Goal: Transaction & Acquisition: Subscribe to service/newsletter

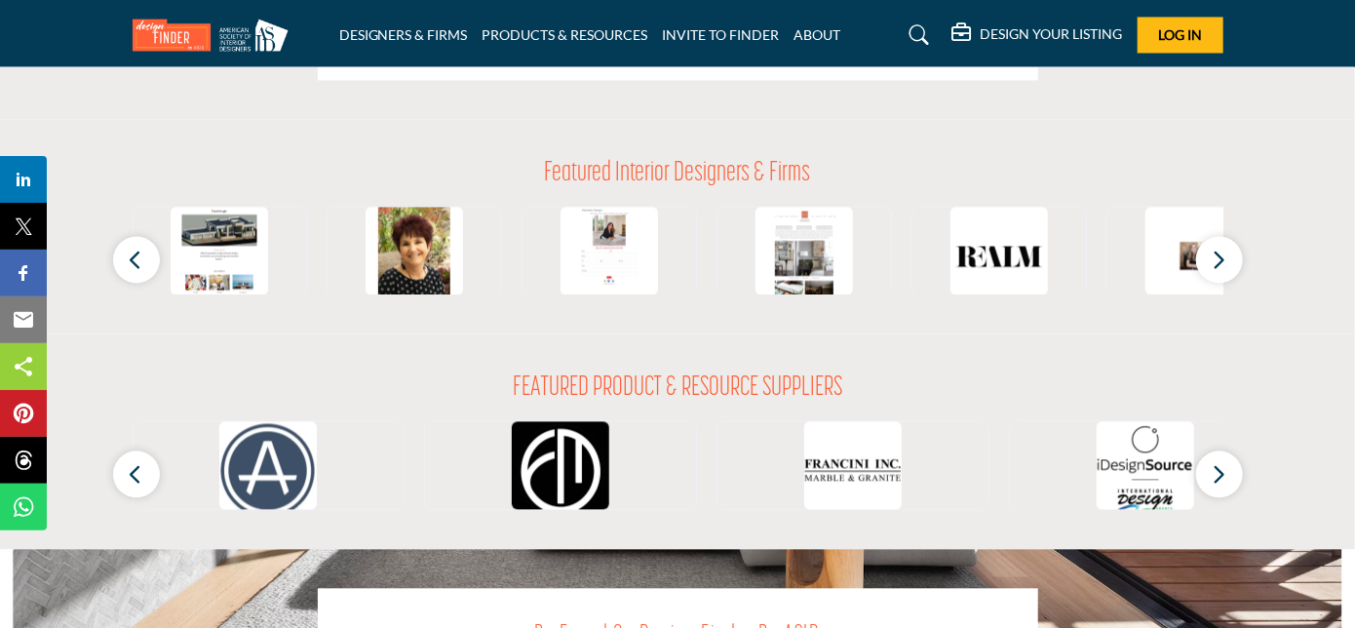
scroll to position [1789, 0]
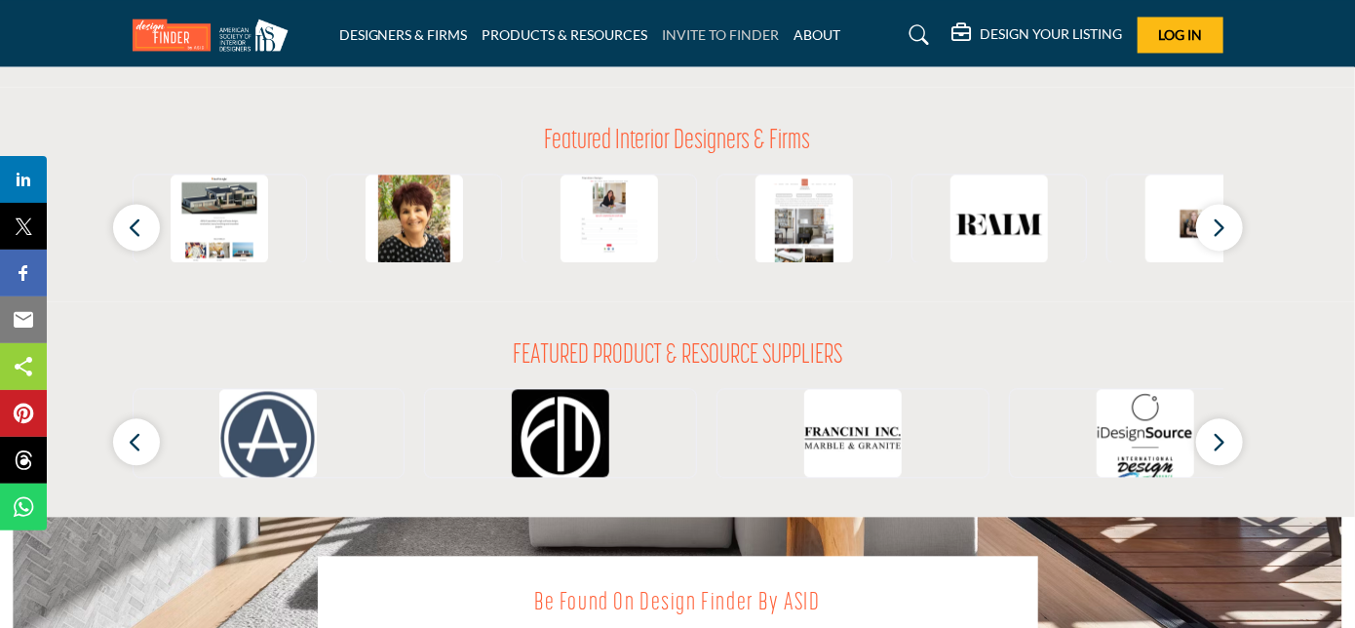
click at [663, 32] on link "INVITE TO FINDER" at bounding box center [721, 34] width 117 height 17
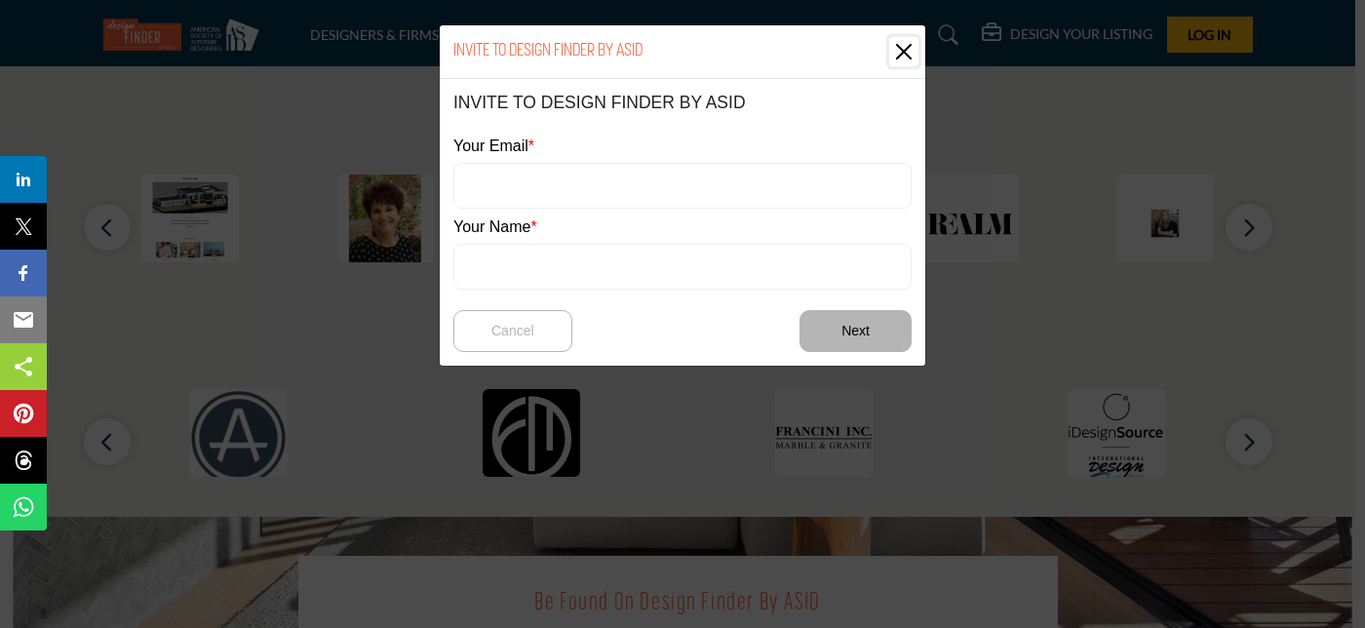
click at [906, 59] on button "Close" at bounding box center [903, 51] width 29 height 29
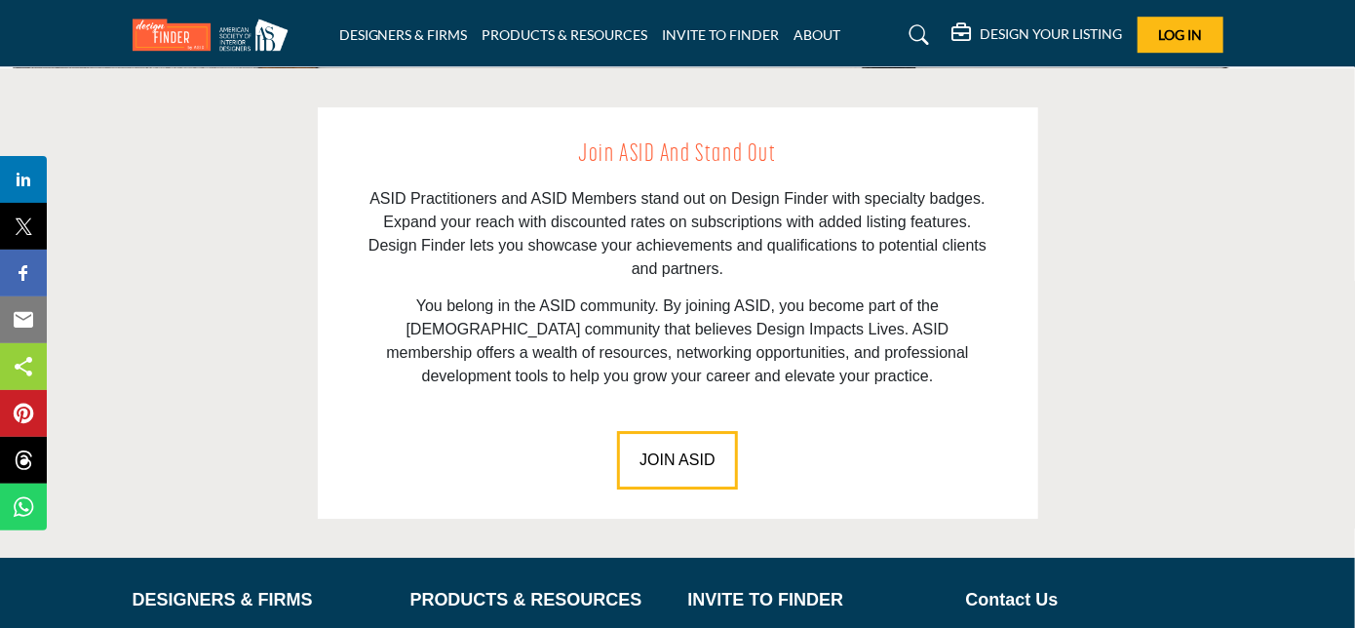
scroll to position [2698, 0]
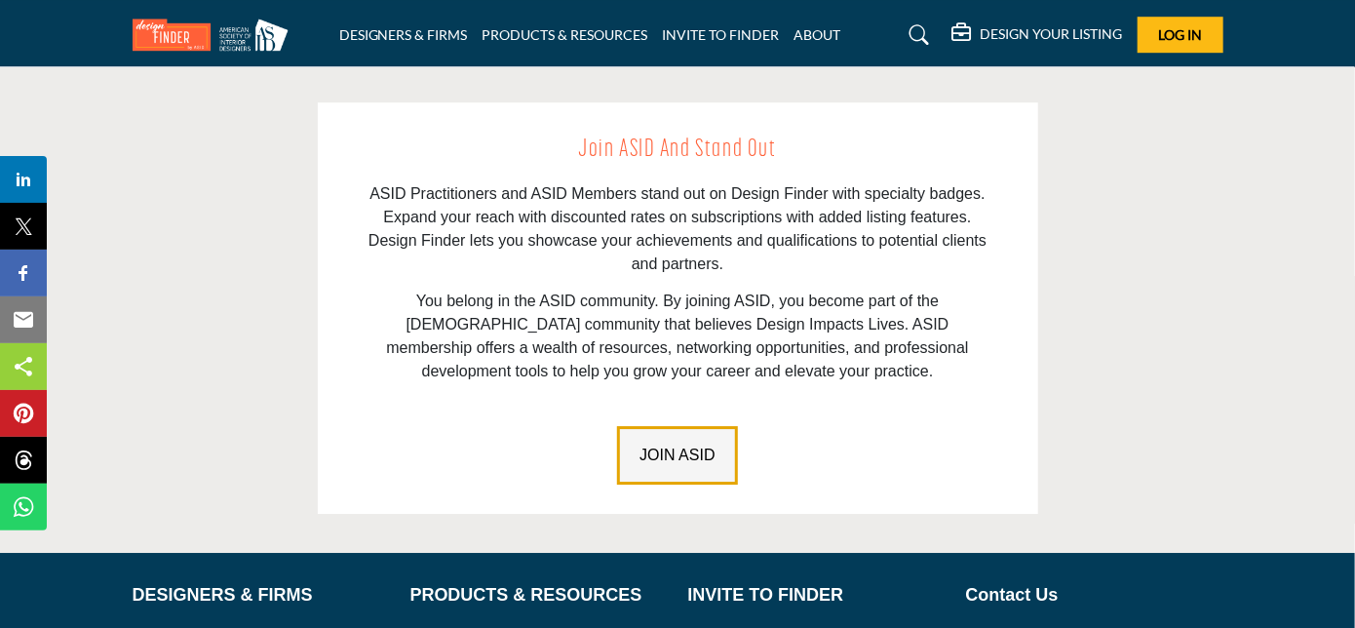
click at [673, 447] on span "JOIN ASID" at bounding box center [677, 455] width 75 height 17
click at [1090, 40] on h5 "DESIGN YOUR LISTING" at bounding box center [1052, 34] width 142 height 18
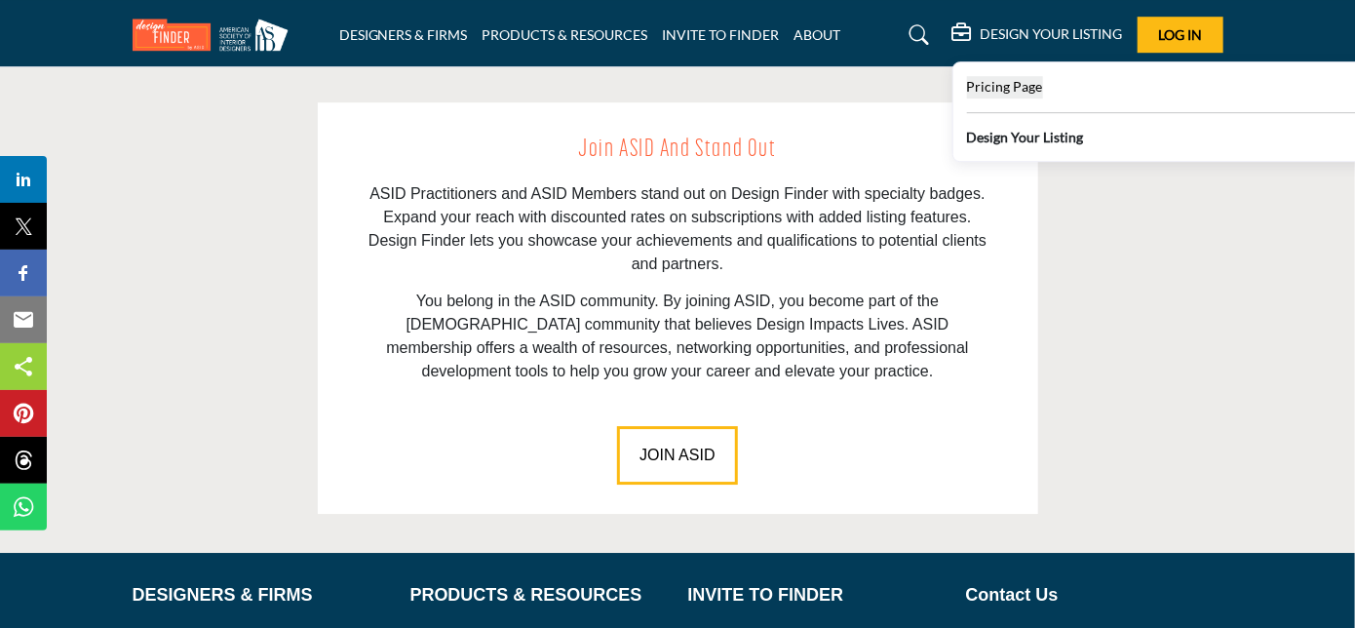
click at [1032, 89] on span "Pricing Page" at bounding box center [1005, 86] width 76 height 17
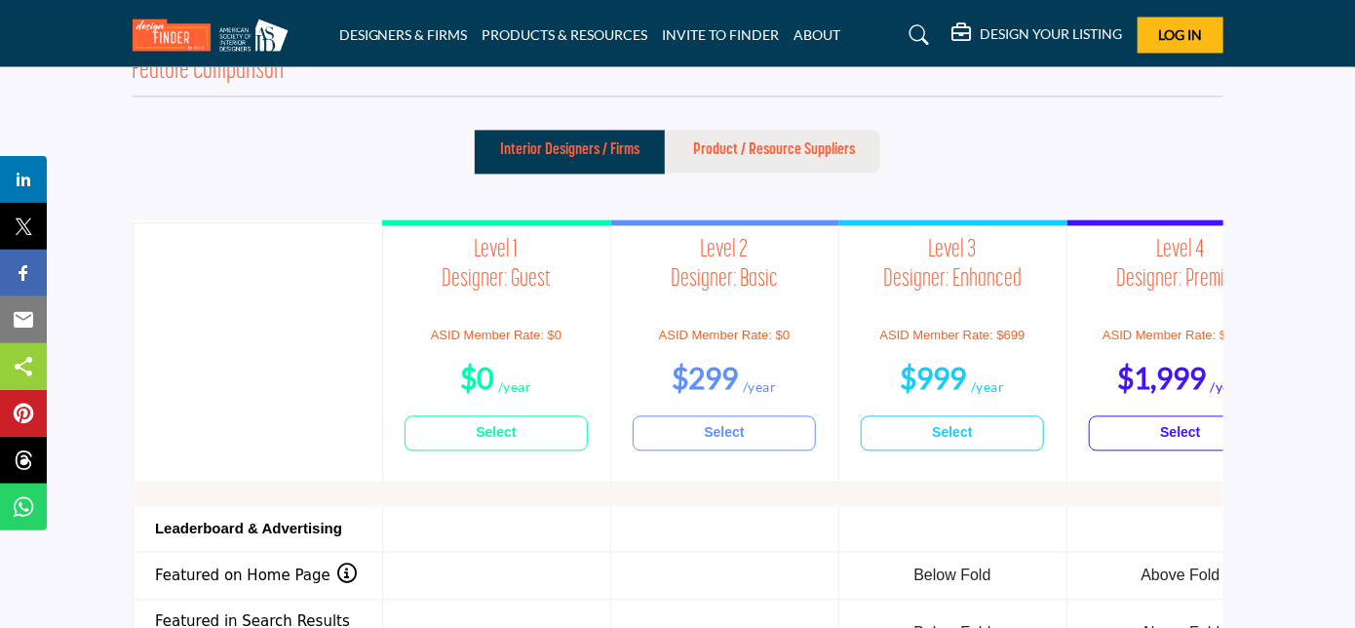
scroll to position [1789, 0]
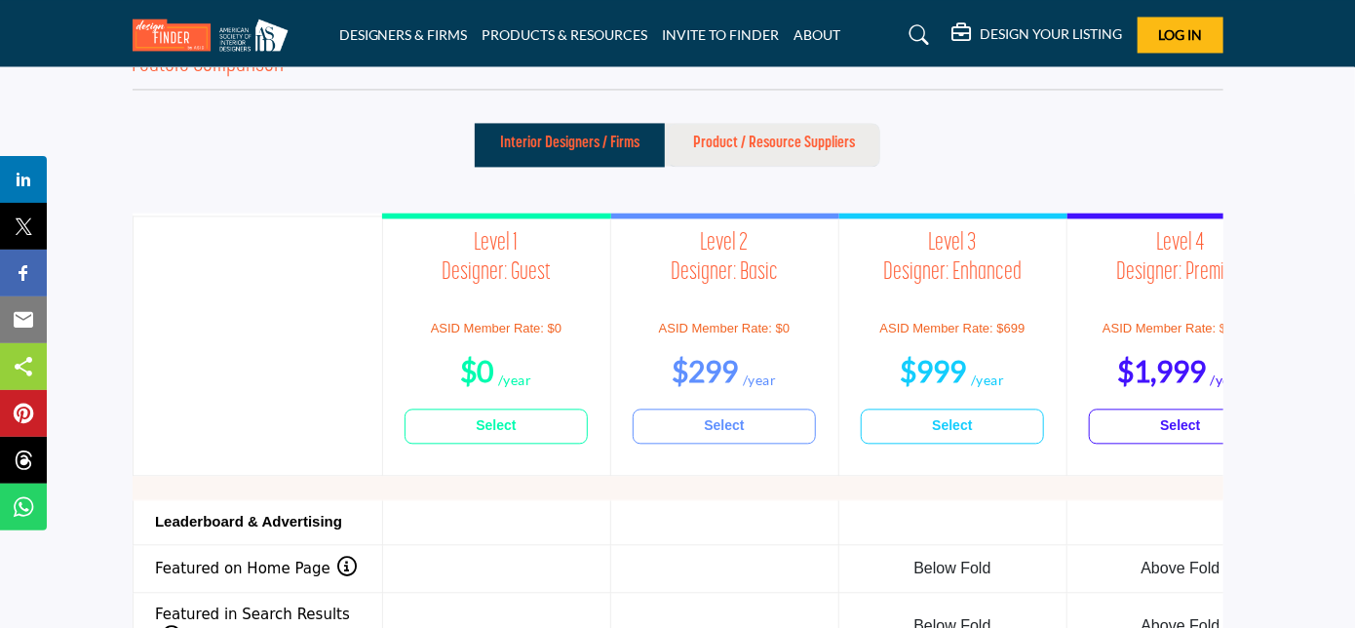
click at [756, 132] on p "Product / Resource Suppliers" at bounding box center [774, 143] width 162 height 23
